Goal: Information Seeking & Learning: Learn about a topic

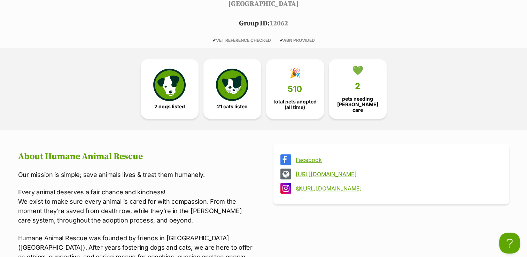
scroll to position [335, 0]
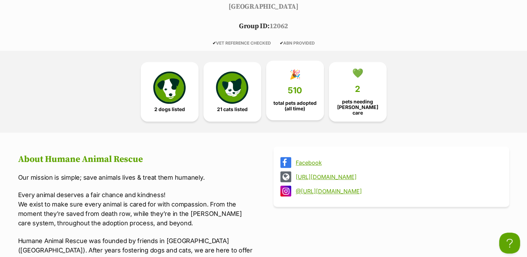
click at [301, 86] on span "510" at bounding box center [295, 91] width 14 height 10
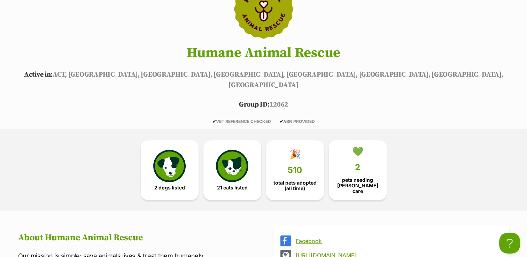
scroll to position [253, 0]
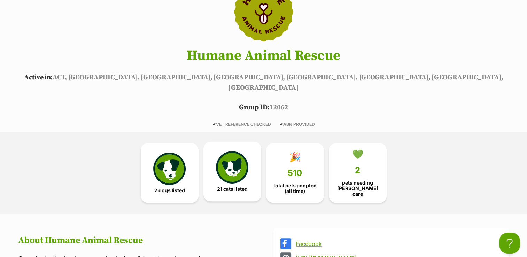
click at [227, 155] on img at bounding box center [232, 167] width 32 height 32
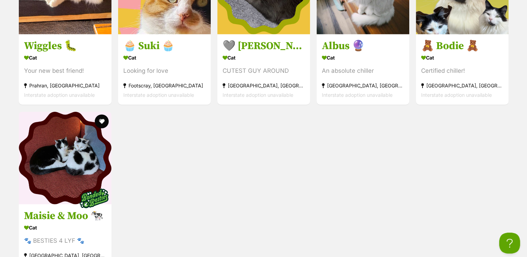
scroll to position [1555, 0]
